Goal: Check status: Check status

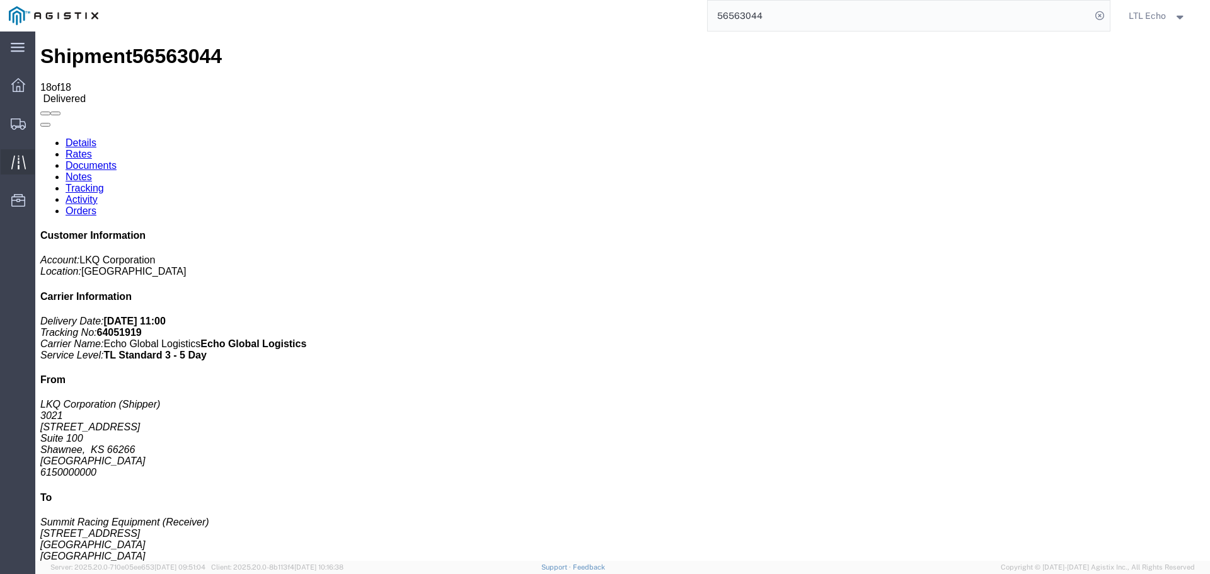
click at [21, 167] on icon at bounding box center [18, 162] width 14 height 14
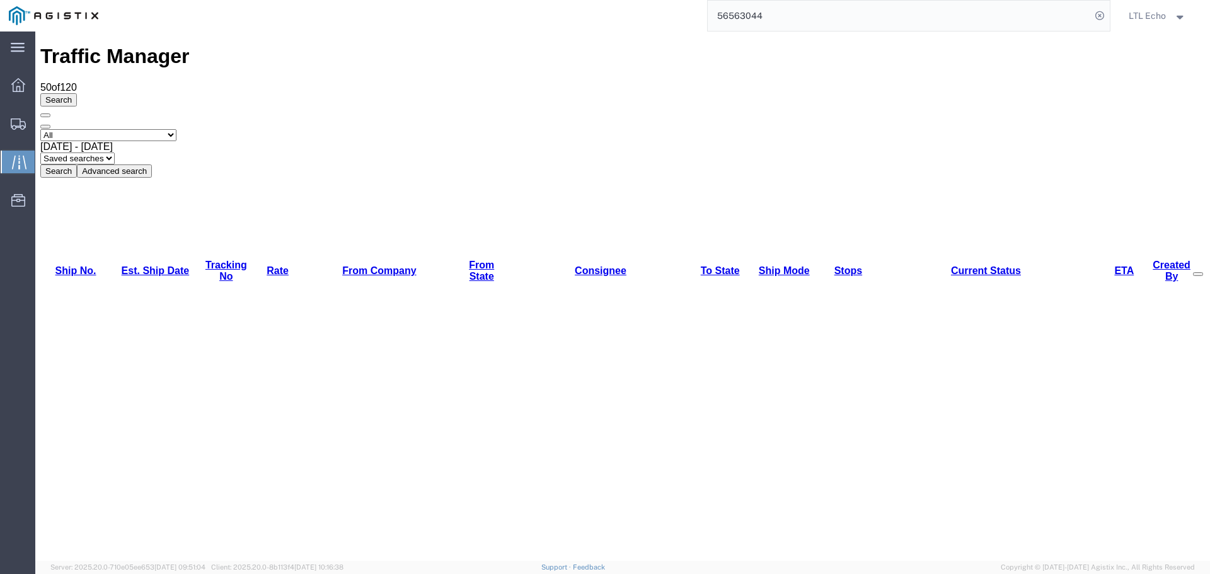
click at [115, 152] on select "Saved searches LKQ TL PGW TL Won" at bounding box center [77, 158] width 74 height 12
select select "LKQ TL"
click at [115, 152] on select "Saved searches LKQ TL PGW TL Won" at bounding box center [77, 158] width 74 height 12
click at [113, 141] on span "[DATE] - [DATE]" at bounding box center [76, 146] width 72 height 11
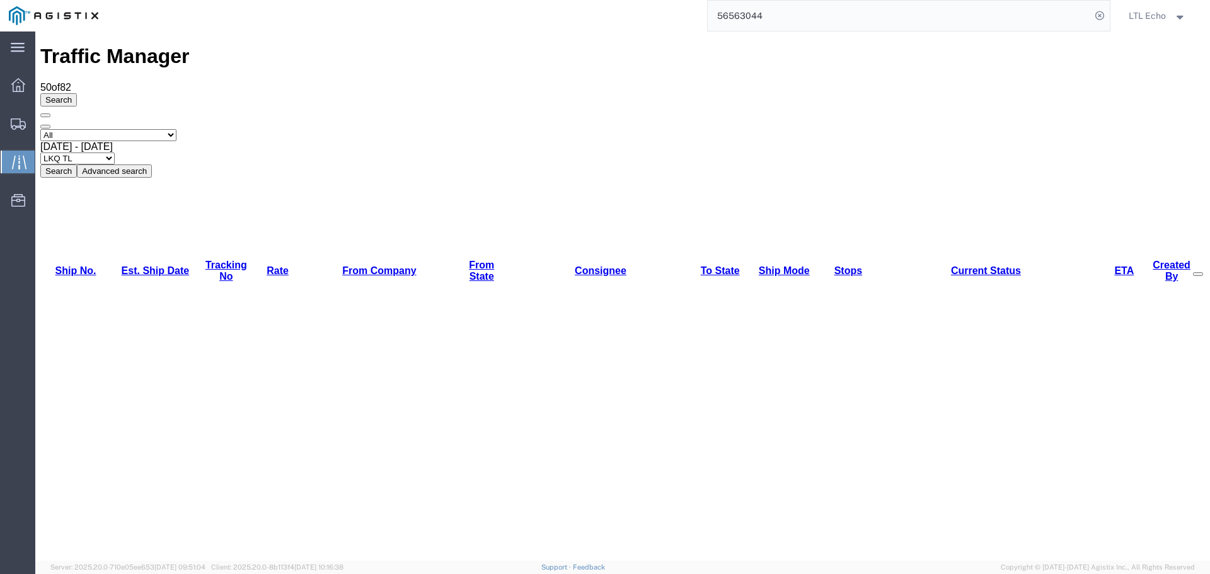
click at [77, 164] on button "Search" at bounding box center [58, 170] width 37 height 13
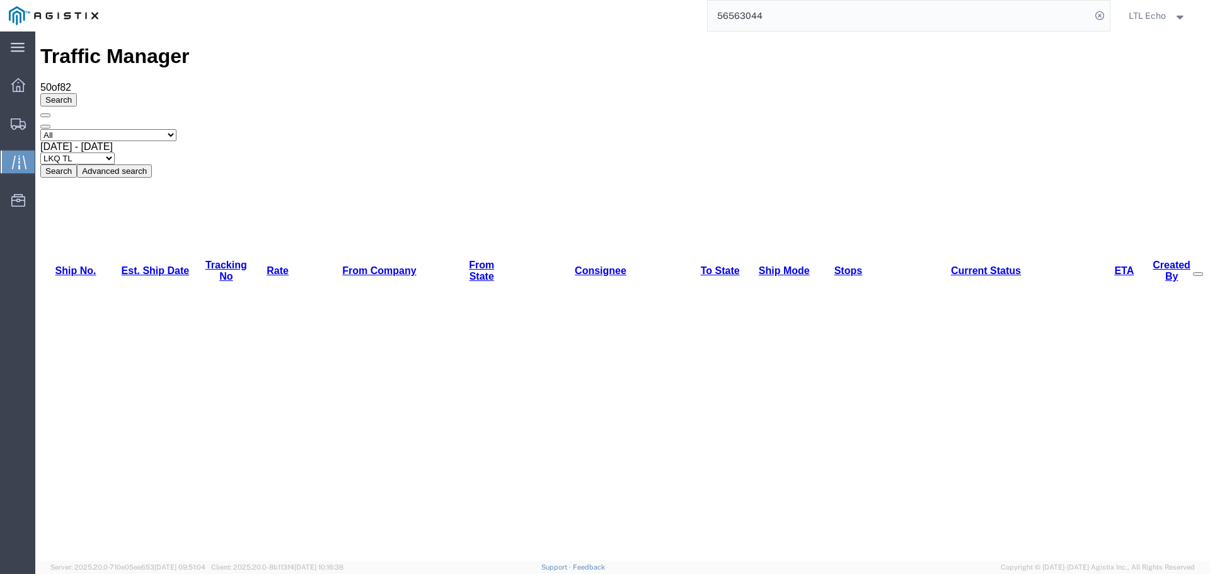
click at [176, 129] on select "Select status [No transit records] All Arrival Notice Available Arrival Notice …" at bounding box center [108, 135] width 136 height 12
click at [77, 164] on button "Search" at bounding box center [58, 170] width 37 height 13
click at [951, 265] on link "Current Status" at bounding box center [986, 270] width 70 height 11
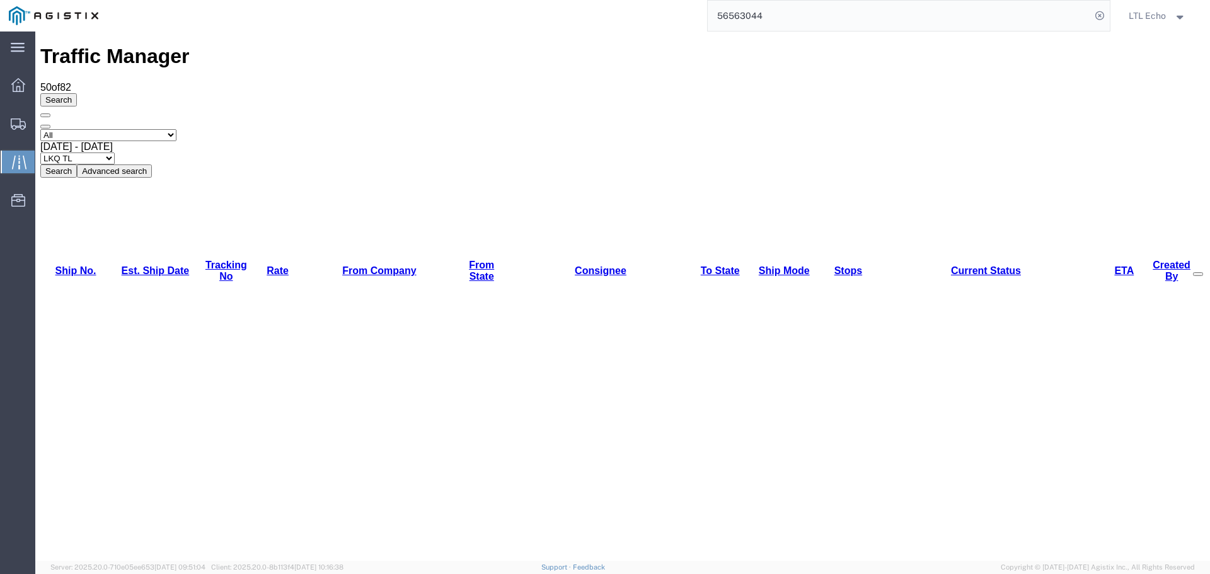
click at [951, 265] on link "Current Status" at bounding box center [986, 270] width 70 height 11
click at [147, 166] on icon at bounding box center [147, 170] width 0 height 9
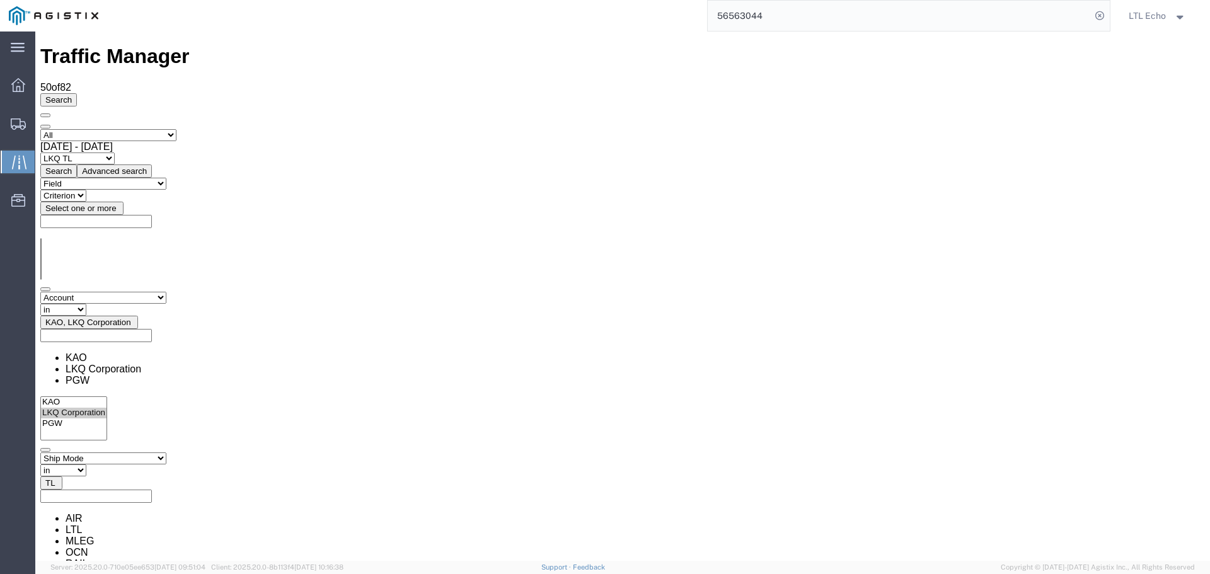
click at [57, 478] on span "button" at bounding box center [57, 482] width 0 height 9
click at [500, 452] on div "Field Account Account Carrier Identifier Assign To Broker Name Carrier Name Con…" at bounding box center [622, 492] width 1164 height 81
click at [86, 304] on select "Criterion in not in" at bounding box center [63, 310] width 46 height 12
click at [123, 534] on select "Field Account Account Carrier Identifier Assign To Broker Name Carrier Name Con…" at bounding box center [103, 540] width 126 height 12
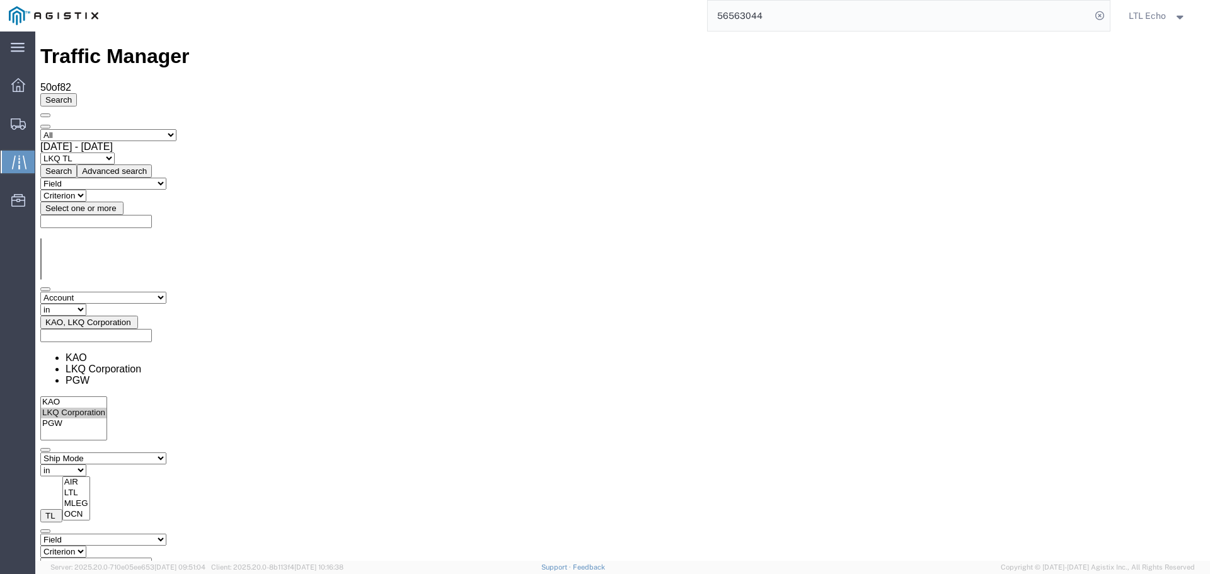
click at [123, 534] on select "Field Account Account Carrier Identifier Assign To Broker Name Carrier Name Con…" at bounding box center [103, 540] width 126 height 12
